Goal: Transaction & Acquisition: Purchase product/service

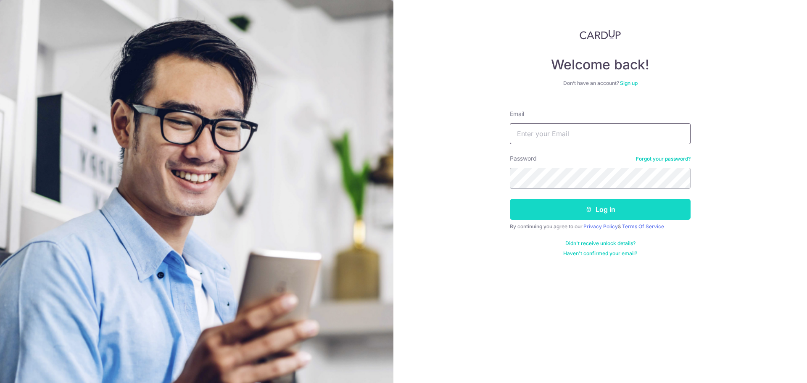
type input "[EMAIL_ADDRESS][DOMAIN_NAME]"
click at [597, 207] on button "Log in" at bounding box center [600, 209] width 181 height 21
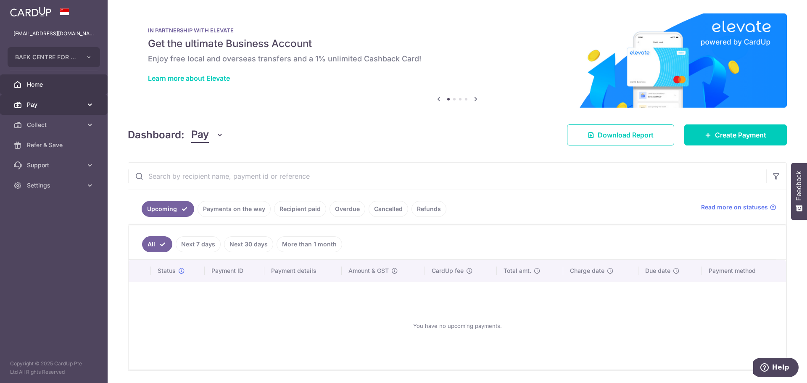
click at [46, 105] on span "Pay" at bounding box center [54, 104] width 55 height 8
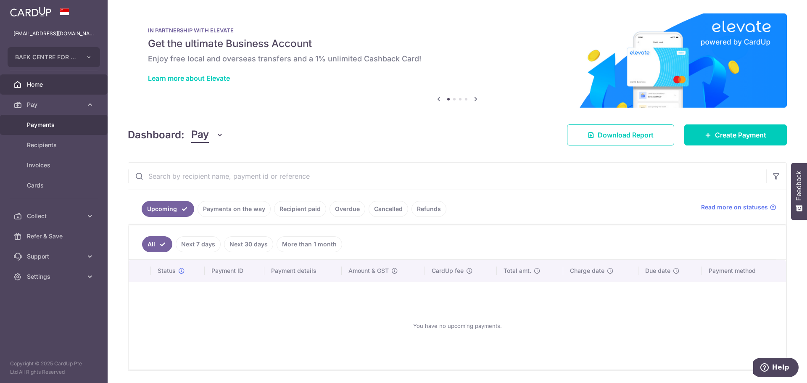
click at [44, 128] on span "Payments" at bounding box center [54, 125] width 55 height 8
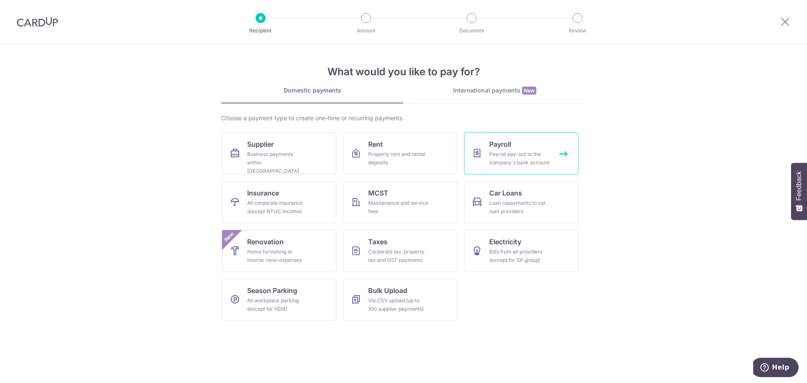
click at [527, 153] on div "Payroll pay-out to the company's bank account" at bounding box center [519, 158] width 60 height 17
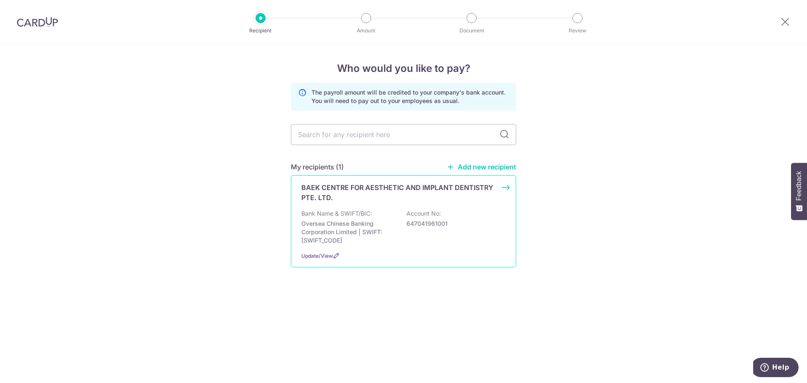
click at [508, 188] on div "BAEK CENTRE FOR AESTHETIC AND IMPLANT DENTISTRY PTE. LTD. Bank Name & SWIFT/BIC…" at bounding box center [403, 221] width 225 height 92
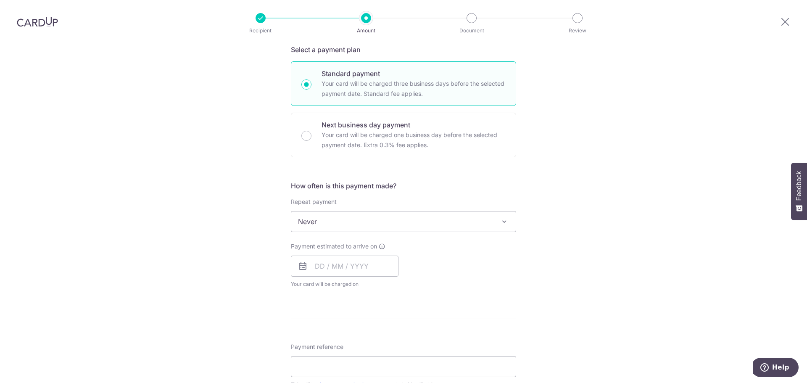
scroll to position [252, 0]
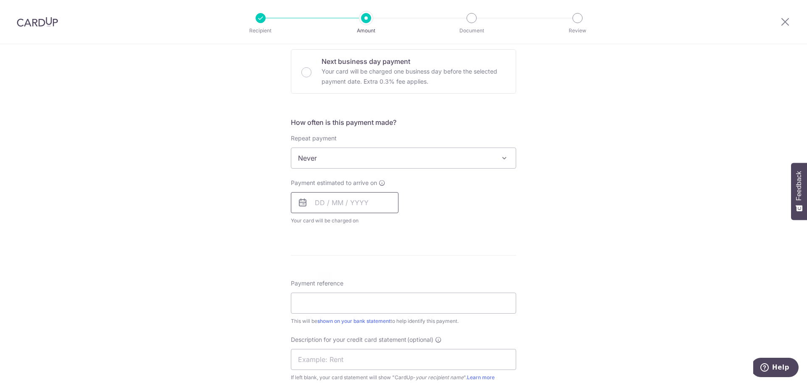
click at [352, 198] on input "text" at bounding box center [345, 202] width 108 height 21
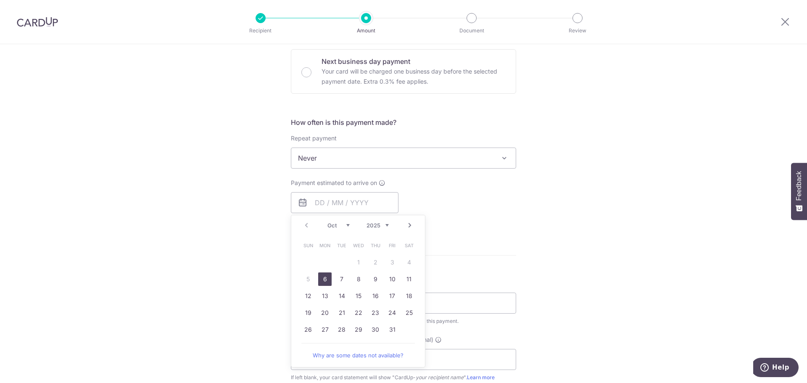
click at [625, 223] on div "Tell us more about your payment Enter payment amount SGD Select Card Select opt…" at bounding box center [403, 196] width 807 height 808
